Goal: Navigation & Orientation: Go to known website

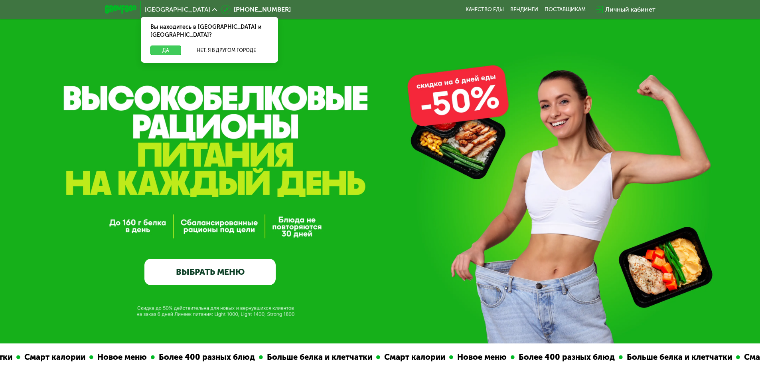
click at [177, 45] on button "Да" at bounding box center [165, 50] width 31 height 10
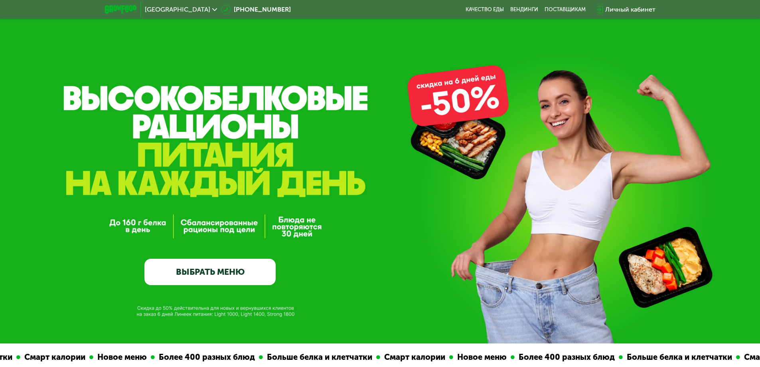
click at [126, 7] on img at bounding box center [121, 9] width 32 height 8
click at [133, 12] on img at bounding box center [121, 9] width 32 height 8
click at [176, 10] on span "[GEOGRAPHIC_DATA]" at bounding box center [177, 9] width 65 height 6
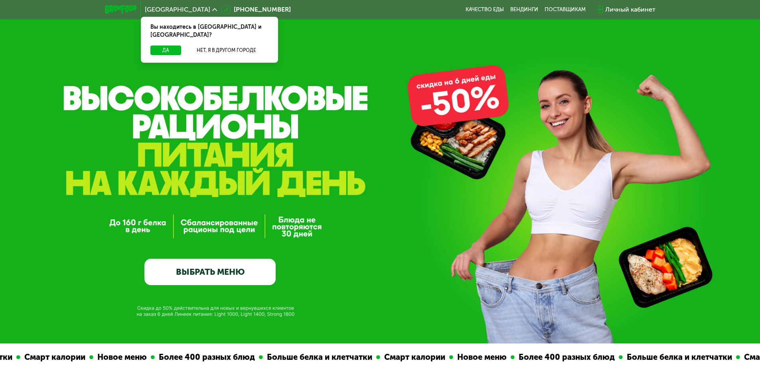
click at [119, 11] on img at bounding box center [121, 9] width 32 height 8
